Goal: Communication & Community: Answer question/provide support

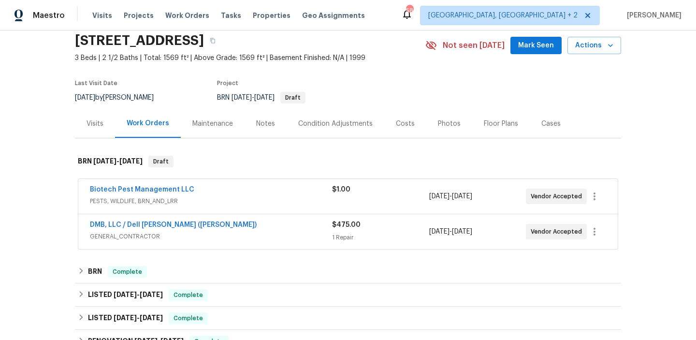
scroll to position [101, 0]
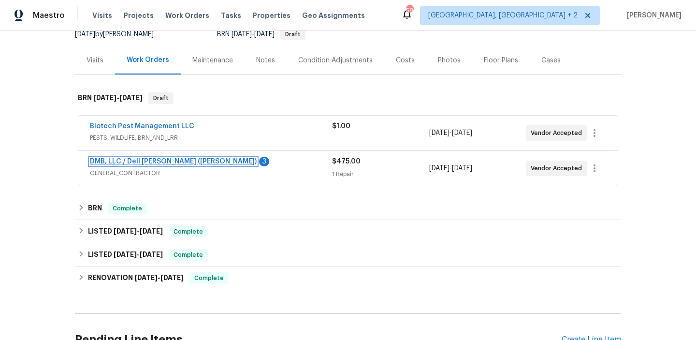
click at [148, 160] on link "DMB, LLC / Dell [PERSON_NAME] ([PERSON_NAME])" at bounding box center [173, 161] width 167 height 7
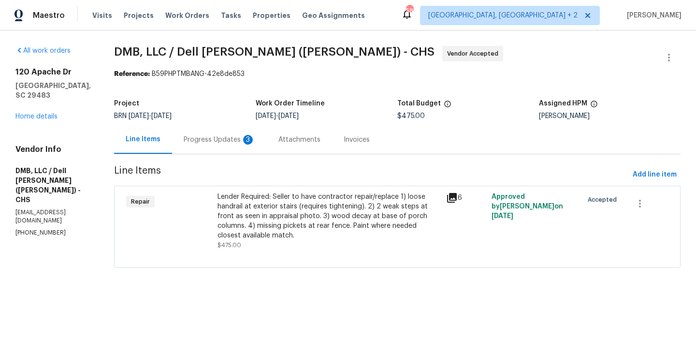
click at [239, 147] on div "Progress Updates 3" at bounding box center [219, 139] width 95 height 29
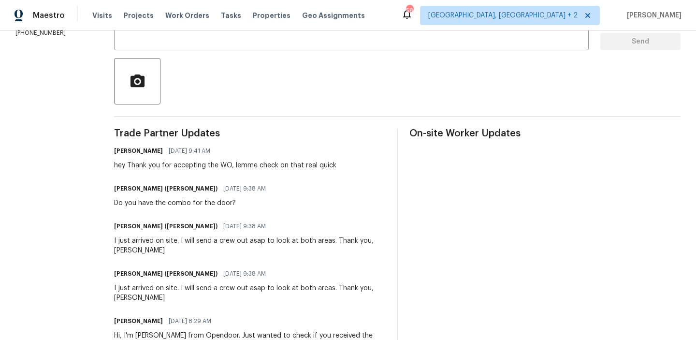
scroll to position [246, 0]
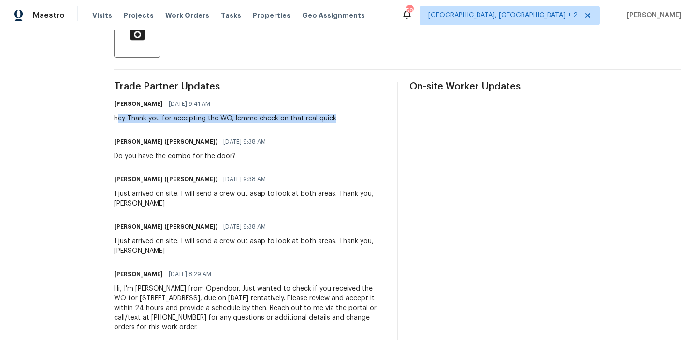
drag, startPoint x: 110, startPoint y: 118, endPoint x: 361, endPoint y: 118, distance: 250.8
click at [361, 118] on div "[PERSON_NAME] [DATE] 9:41 AM hey Thank you for accepting the WO, [PERSON_NAME]m…" at bounding box center [249, 110] width 271 height 26
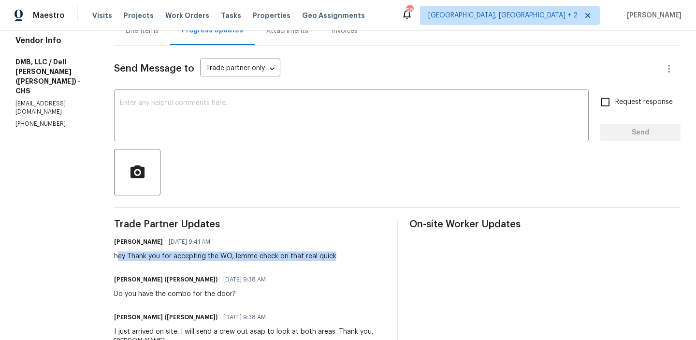
scroll to position [0, 0]
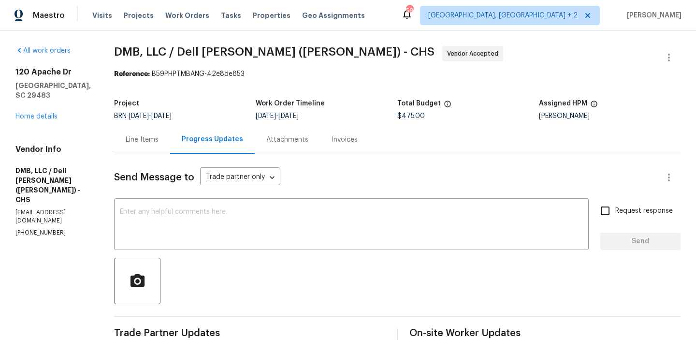
drag, startPoint x: 123, startPoint y: 110, endPoint x: 161, endPoint y: 106, distance: 38.4
click at [137, 106] on figure "Project BRN [DATE] - [DATE]" at bounding box center [185, 109] width 142 height 19
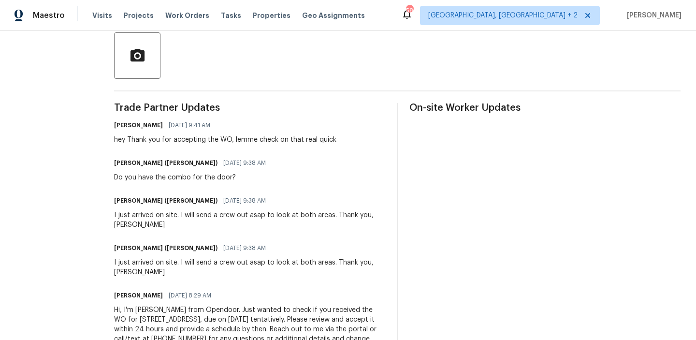
scroll to position [236, 0]
